Goal: Task Accomplishment & Management: Manage account settings

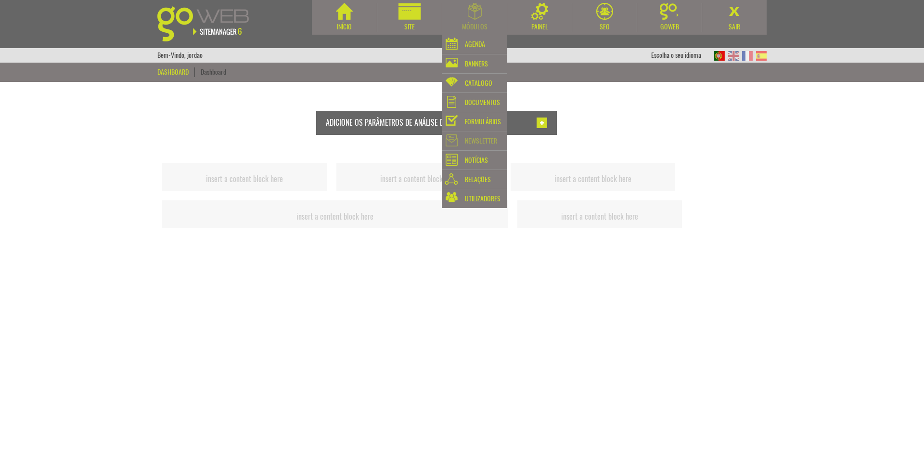
click at [485, 138] on div "Newsletter" at bounding box center [481, 140] width 32 height 13
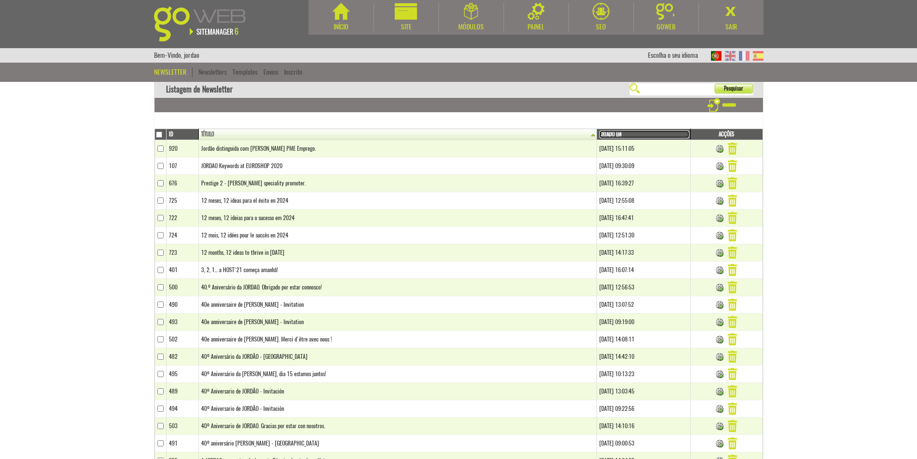
click at [599, 134] on link "Criado em" at bounding box center [644, 134] width 90 height 8
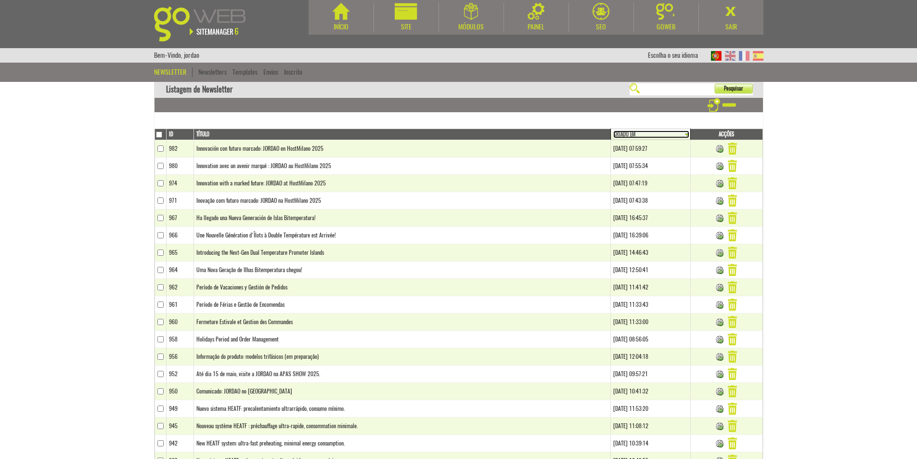
click at [613, 132] on link "Criado em" at bounding box center [651, 134] width 76 height 8
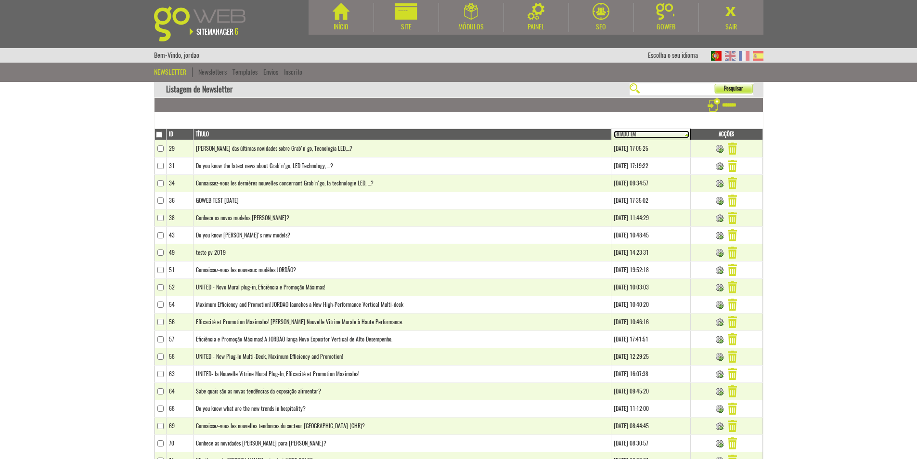
click at [614, 131] on link "Criado em" at bounding box center [652, 134] width 76 height 8
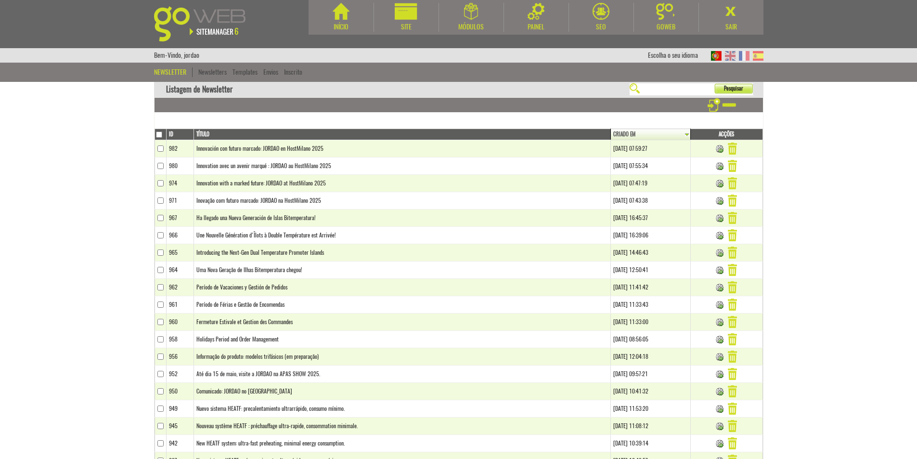
click at [793, 122] on body "Início Site Módulos [GEOGRAPHIC_DATA]" at bounding box center [458, 229] width 917 height 459
click at [115, 200] on body "Início Site Módulos [GEOGRAPHIC_DATA]" at bounding box center [458, 229] width 917 height 459
